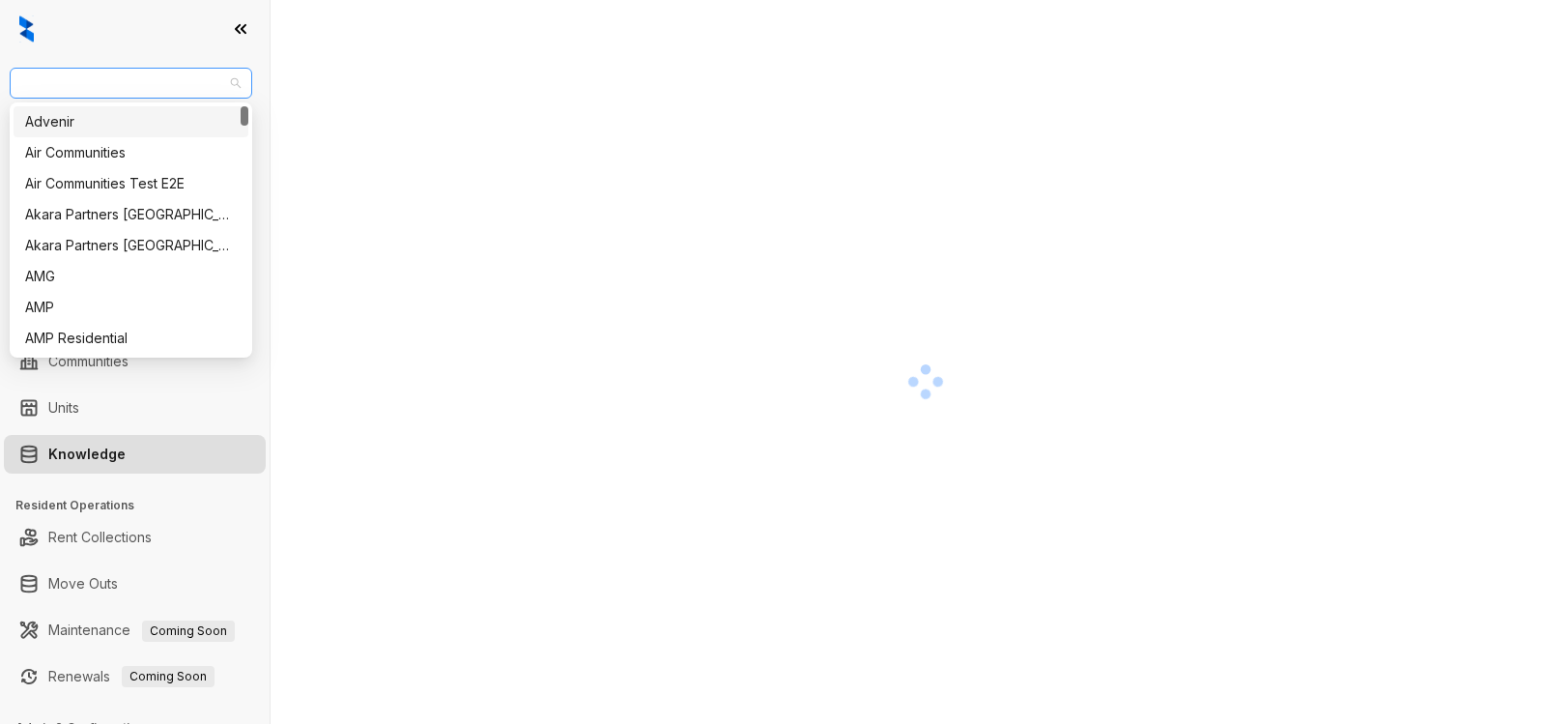
click at [95, 87] on span "RR Living" at bounding box center [130, 83] width 219 height 29
type input "***"
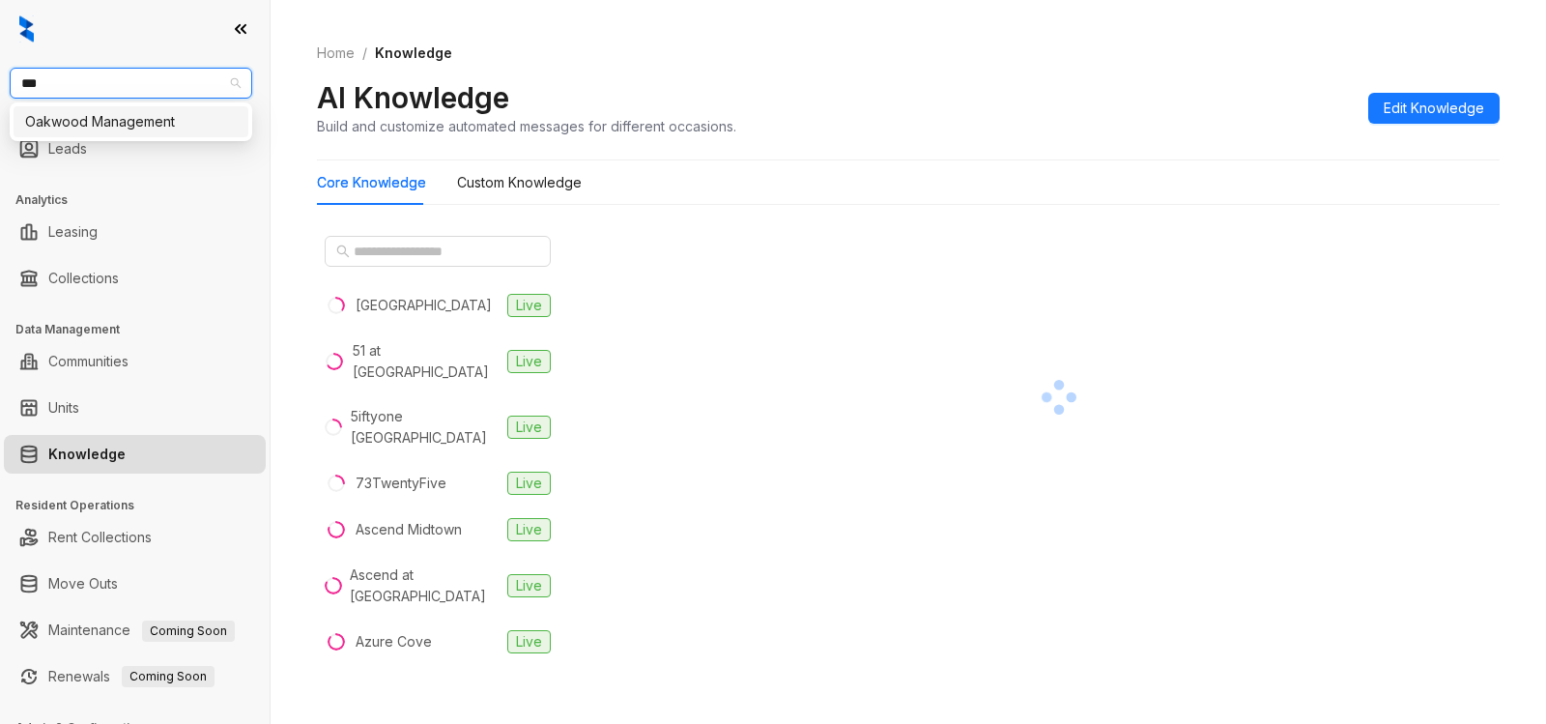
click at [105, 125] on div "Oakwood Management" at bounding box center [131, 121] width 212 height 21
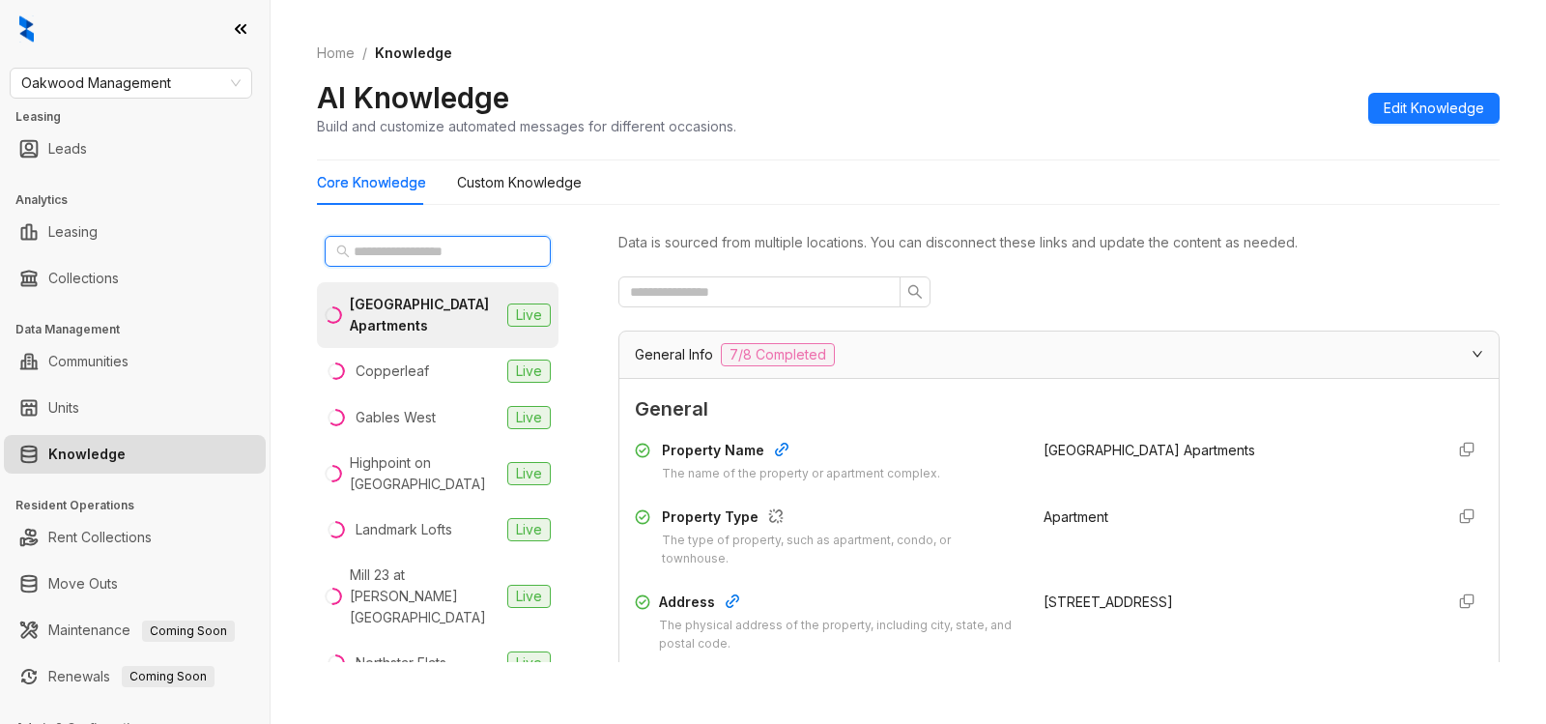
click at [443, 246] on input "text" at bounding box center [439, 251] width 170 height 21
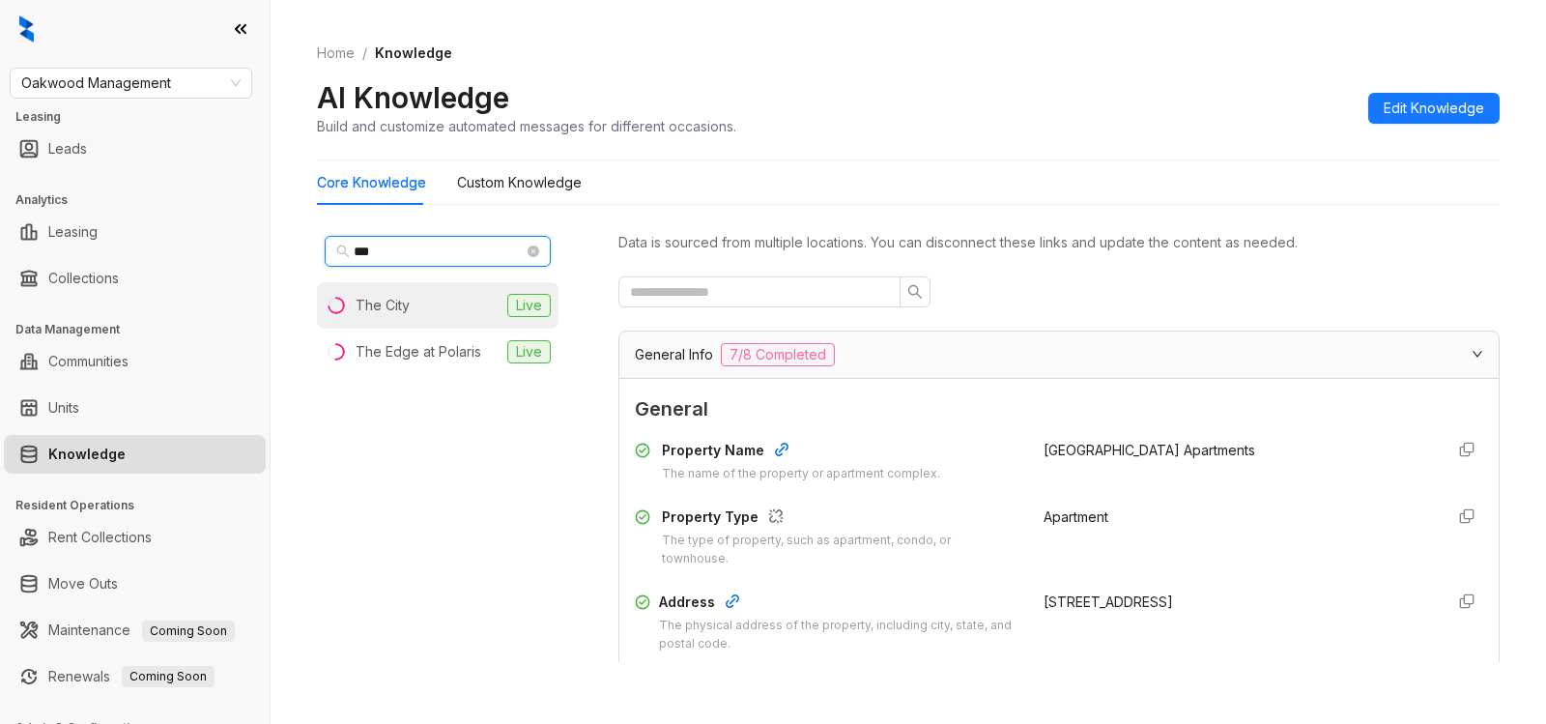
type input "***"
click at [379, 296] on div "The City" at bounding box center [383, 305] width 54 height 21
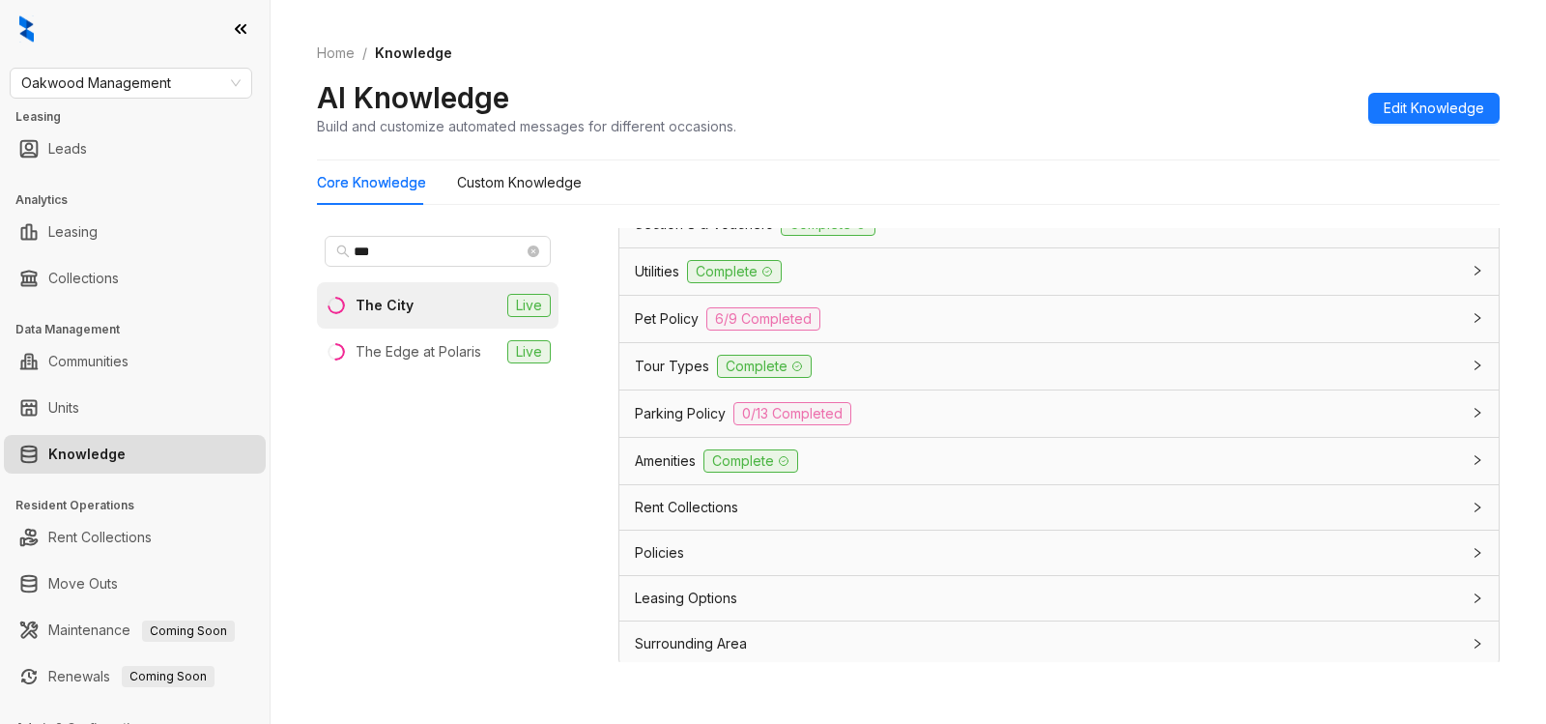
scroll to position [1436, 0]
click at [754, 587] on div "Leasing Options" at bounding box center [1047, 593] width 825 height 21
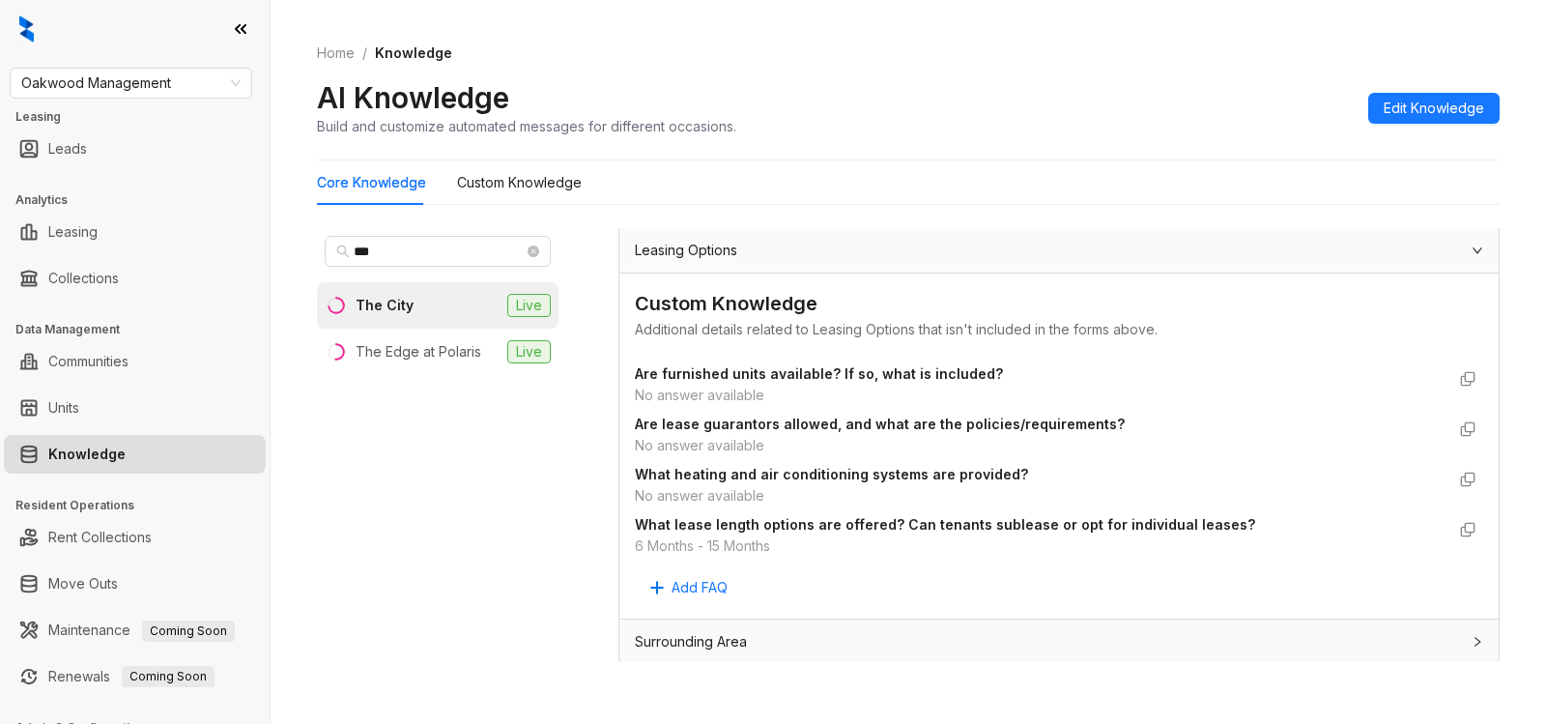
scroll to position [1781, 0]
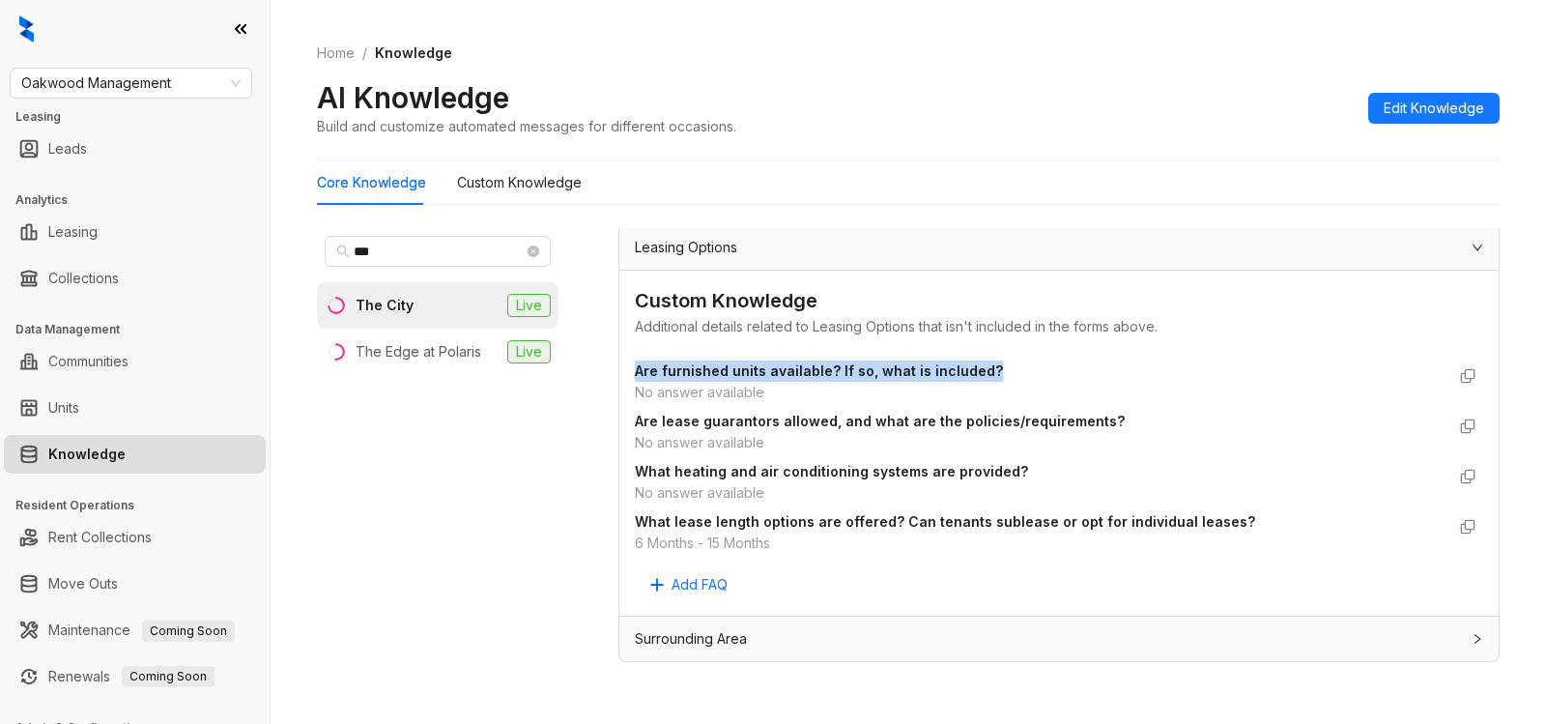
drag, startPoint x: 634, startPoint y: 370, endPoint x: 1004, endPoint y: 364, distance: 370.0
click at [1004, 364] on div "Custom Knowledge Additional details related to Leasing Options that isn't inclu…" at bounding box center [1058, 442] width 879 height 345
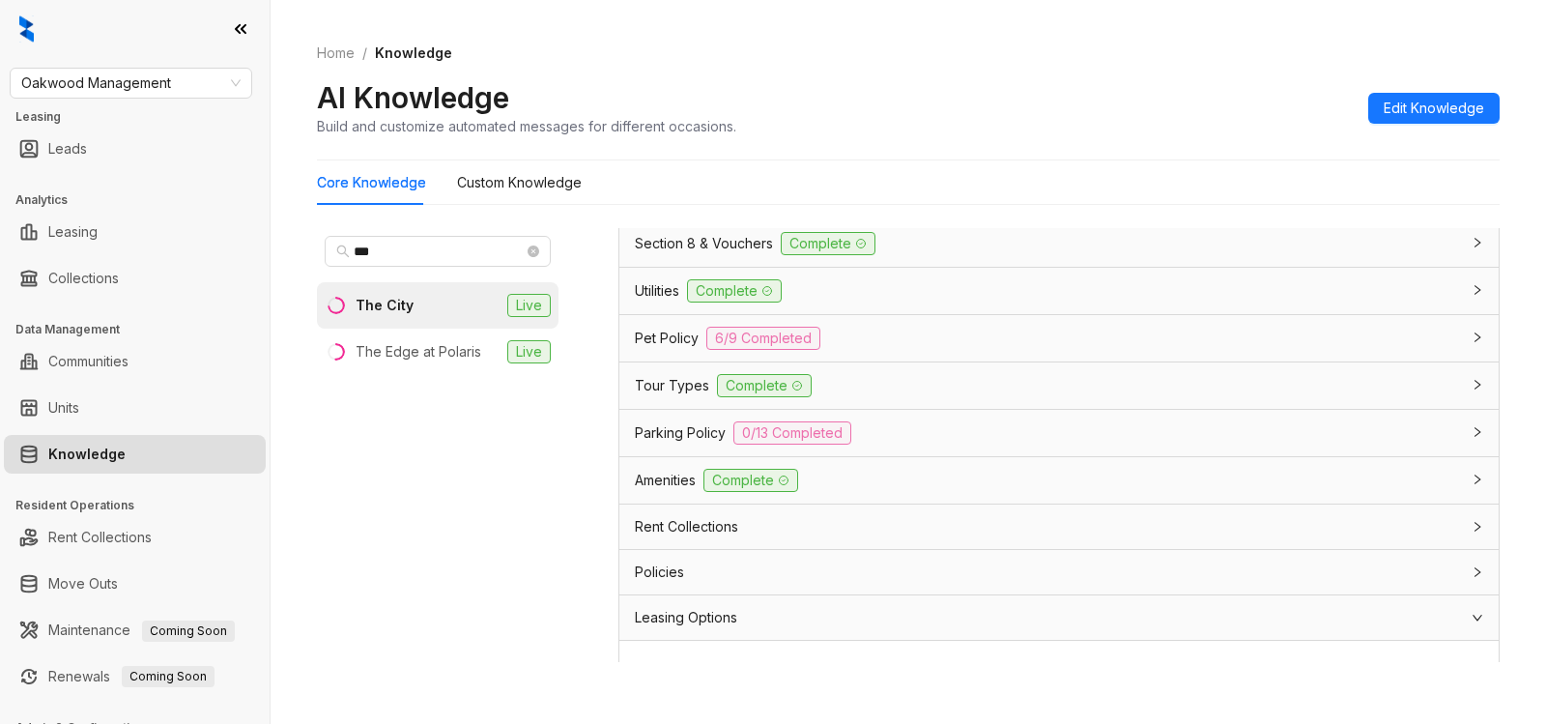
scroll to position [1374, 0]
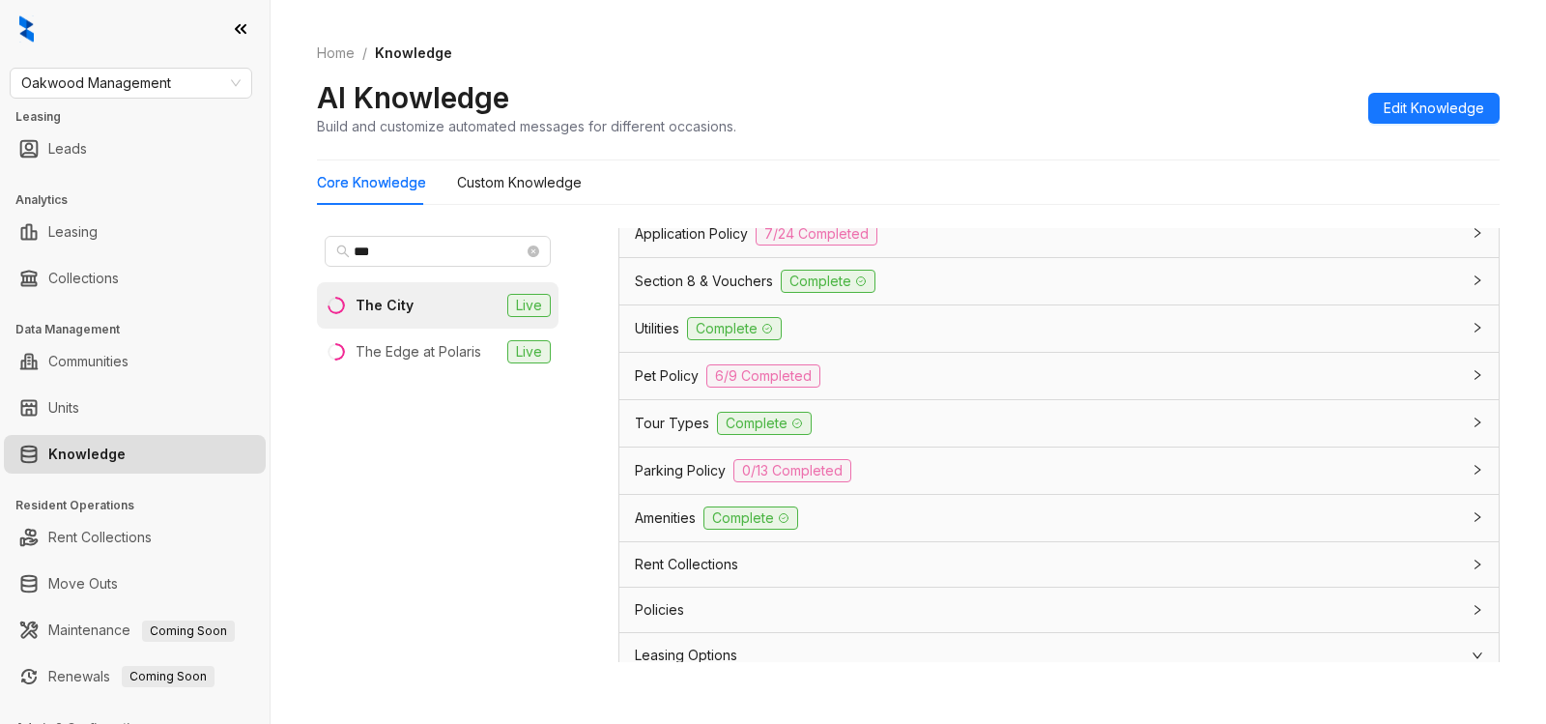
click at [878, 468] on div "Parking Policy 0/13 Completed" at bounding box center [1047, 470] width 825 height 23
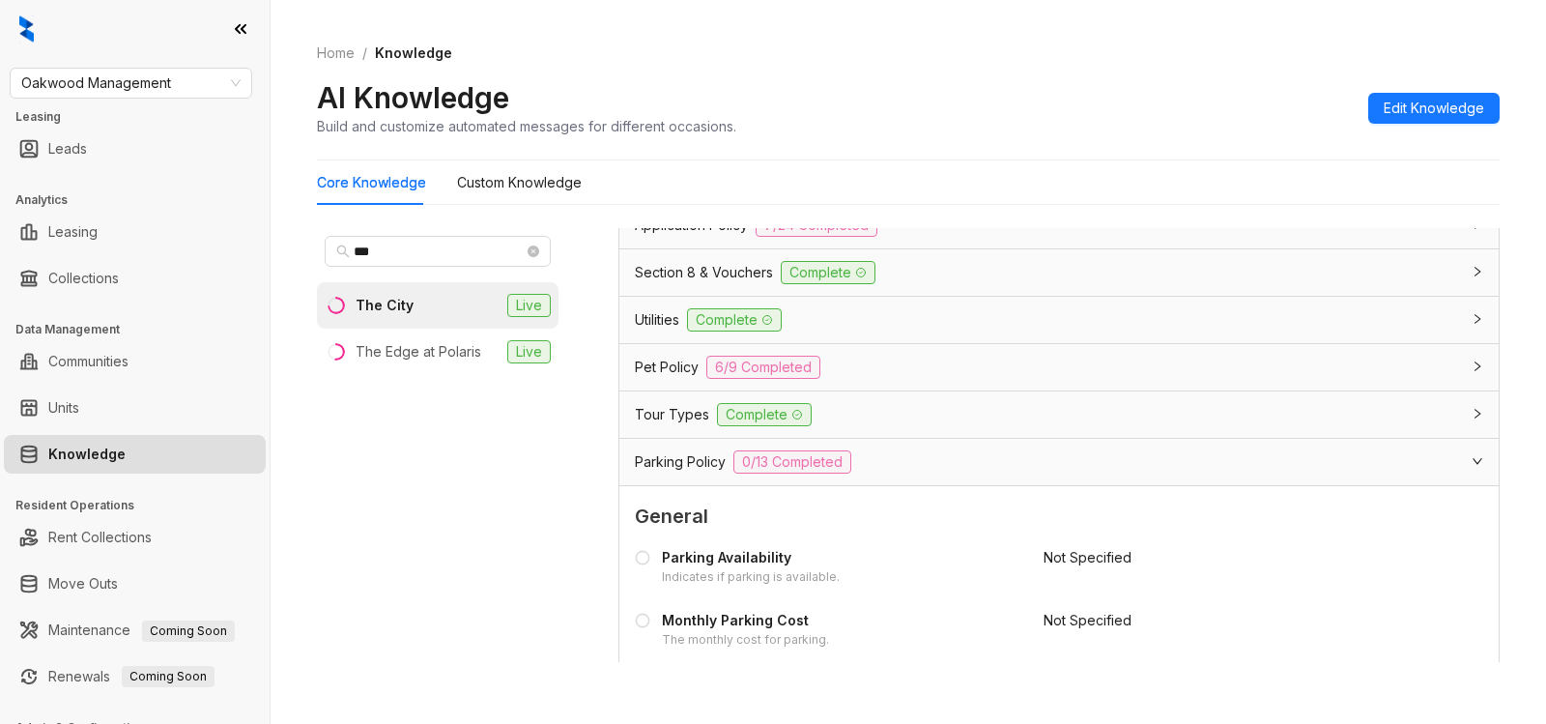
scroll to position [1365, 0]
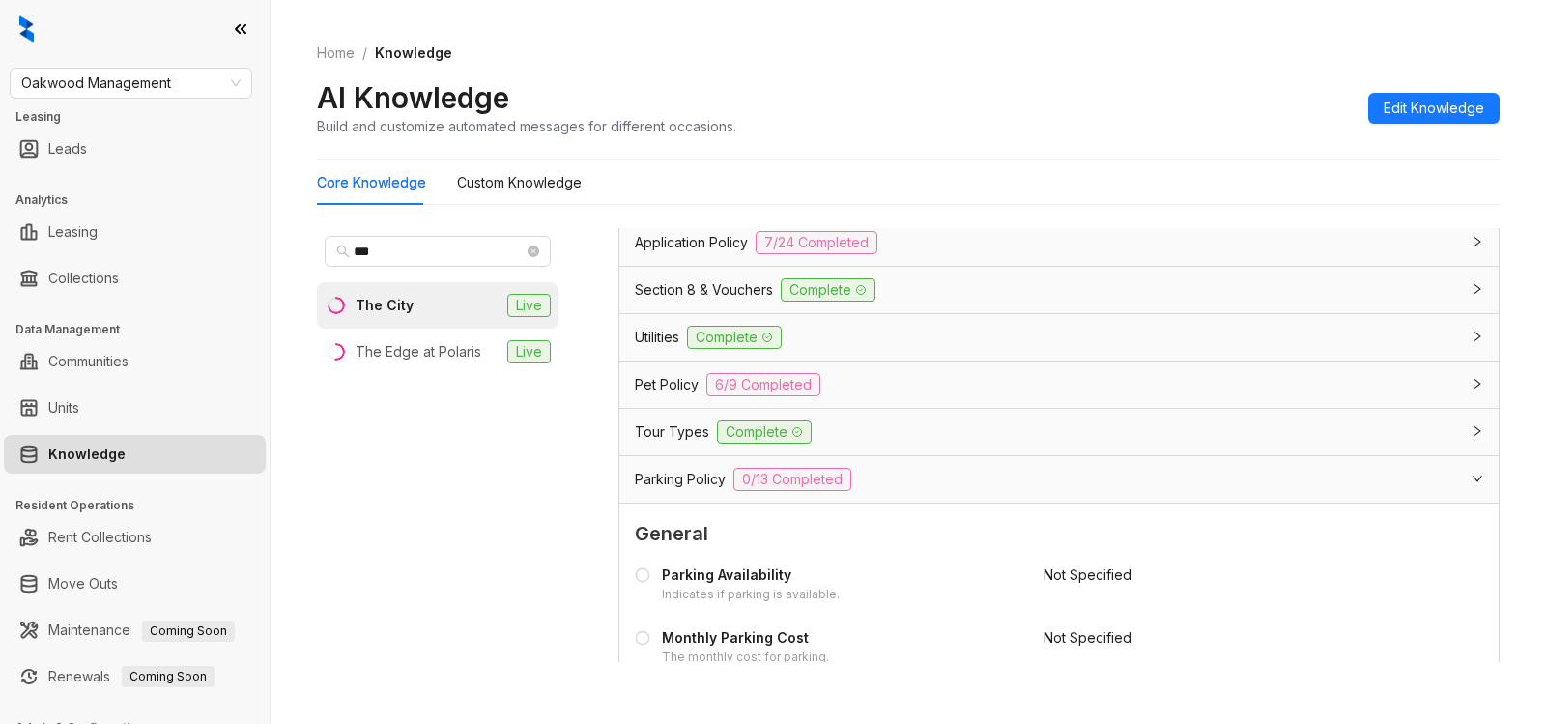
click at [847, 381] on div "Pet Policy 6/9 Completed" at bounding box center [1047, 384] width 825 height 23
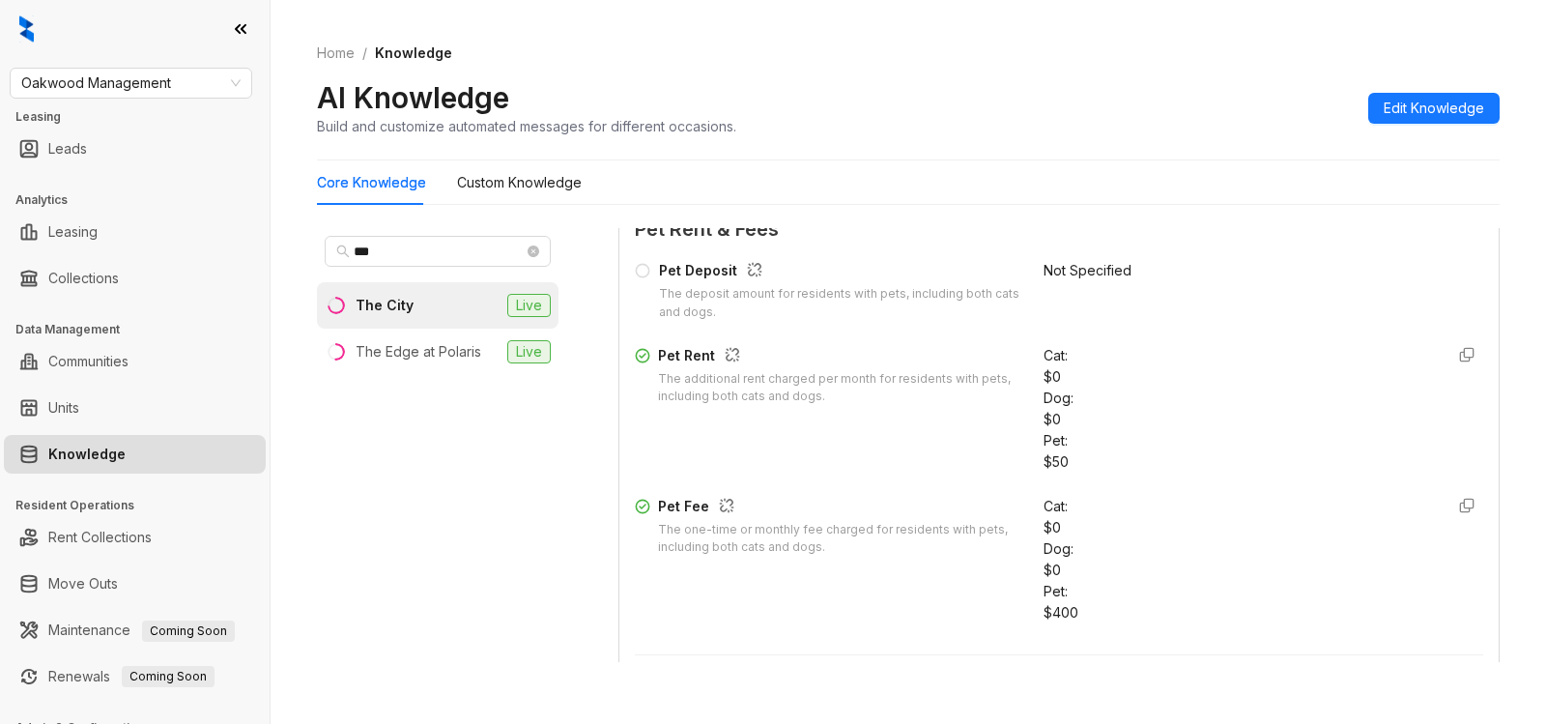
scroll to position [2067, 0]
